Goal: Information Seeking & Learning: Learn about a topic

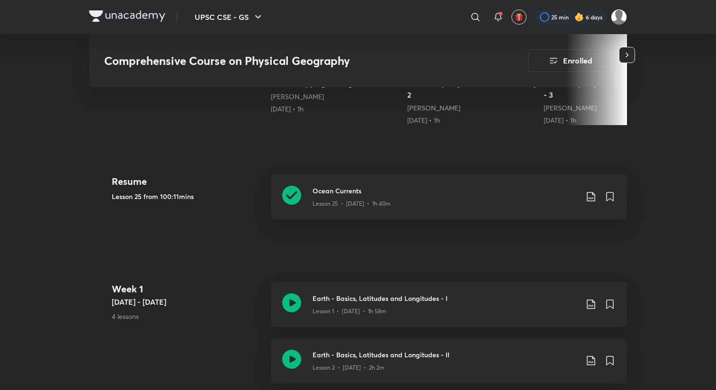
scroll to position [382, 0]
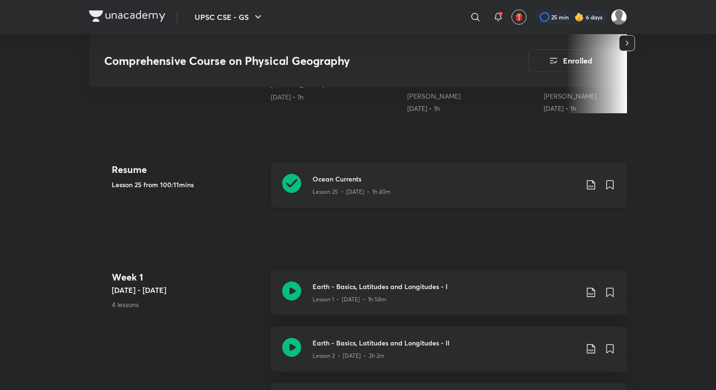
click at [285, 170] on div "Ocean Currents Lesson 25 • Feb 3 • 1h 40m" at bounding box center [449, 184] width 356 height 45
